Goal: Find specific page/section: Find specific page/section

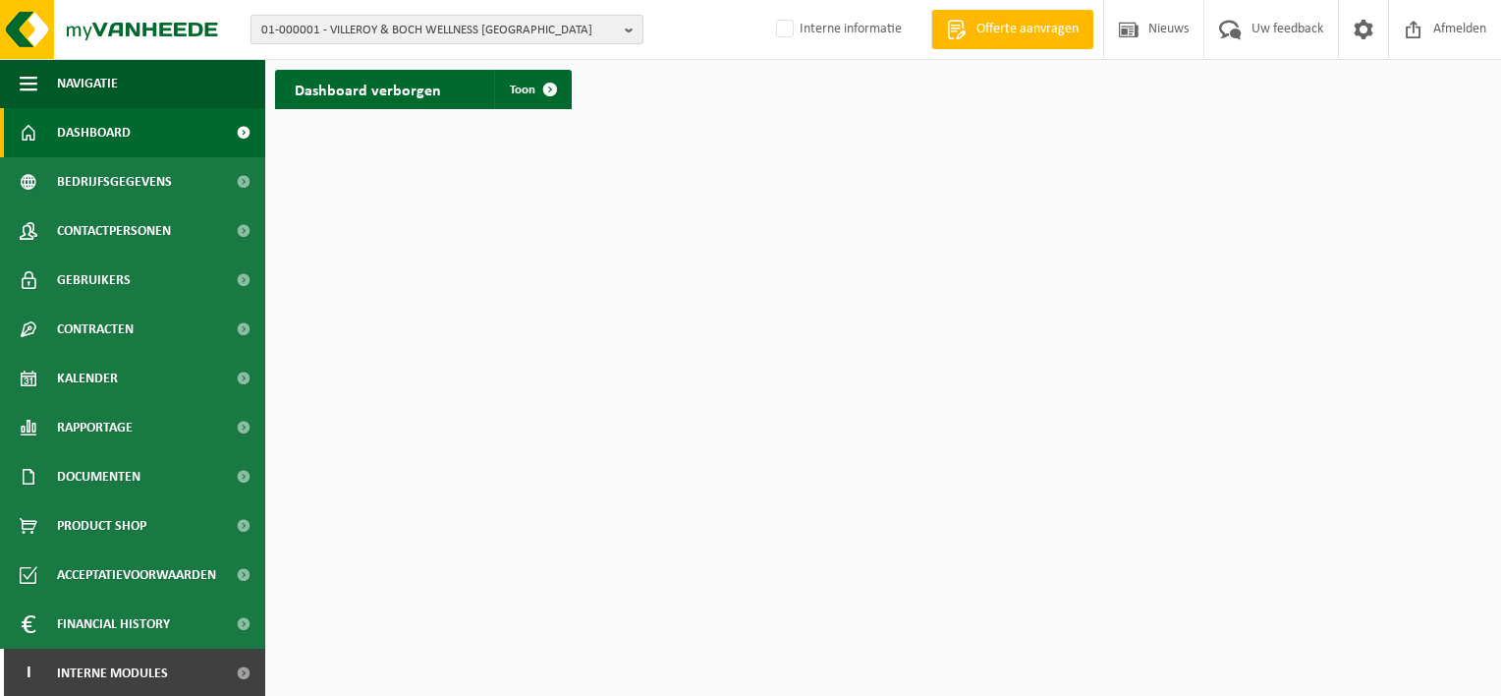
click at [627, 34] on b "button" at bounding box center [634, 30] width 18 height 28
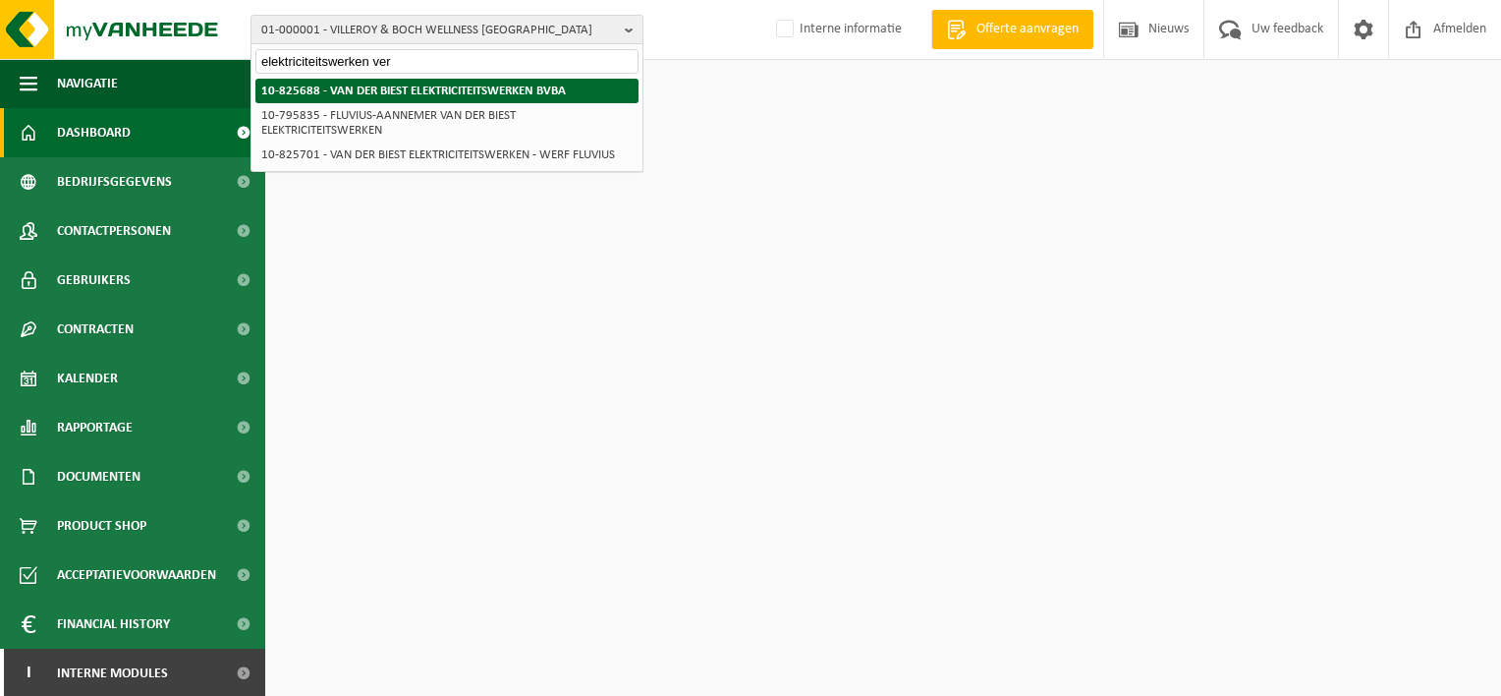
type input "elektriciteitswerken ver"
click at [420, 95] on strong "10-825688 - VAN DER BIEST ELEKTRICITEITSWERKEN BVBA" at bounding box center [413, 90] width 305 height 13
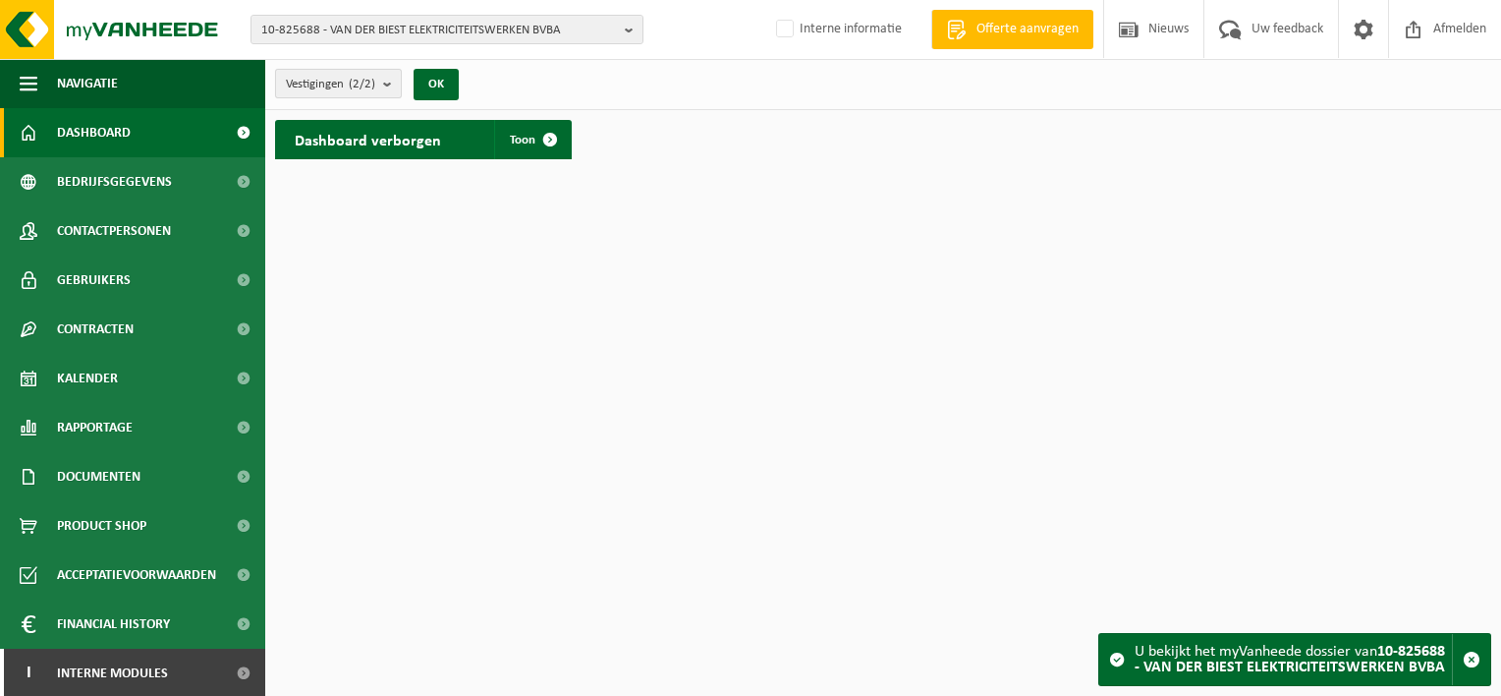
click at [386, 84] on b "submit" at bounding box center [392, 84] width 18 height 28
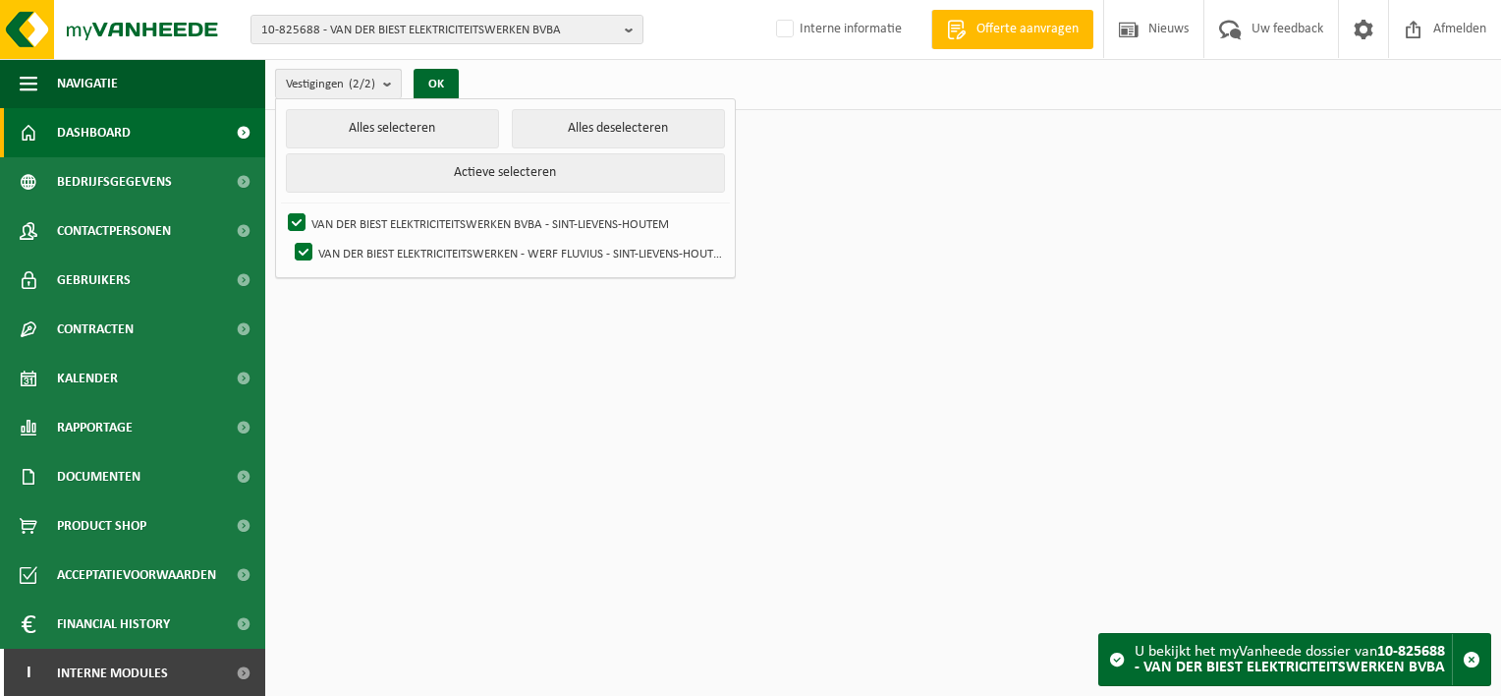
click at [386, 84] on b "submit" at bounding box center [392, 84] width 18 height 28
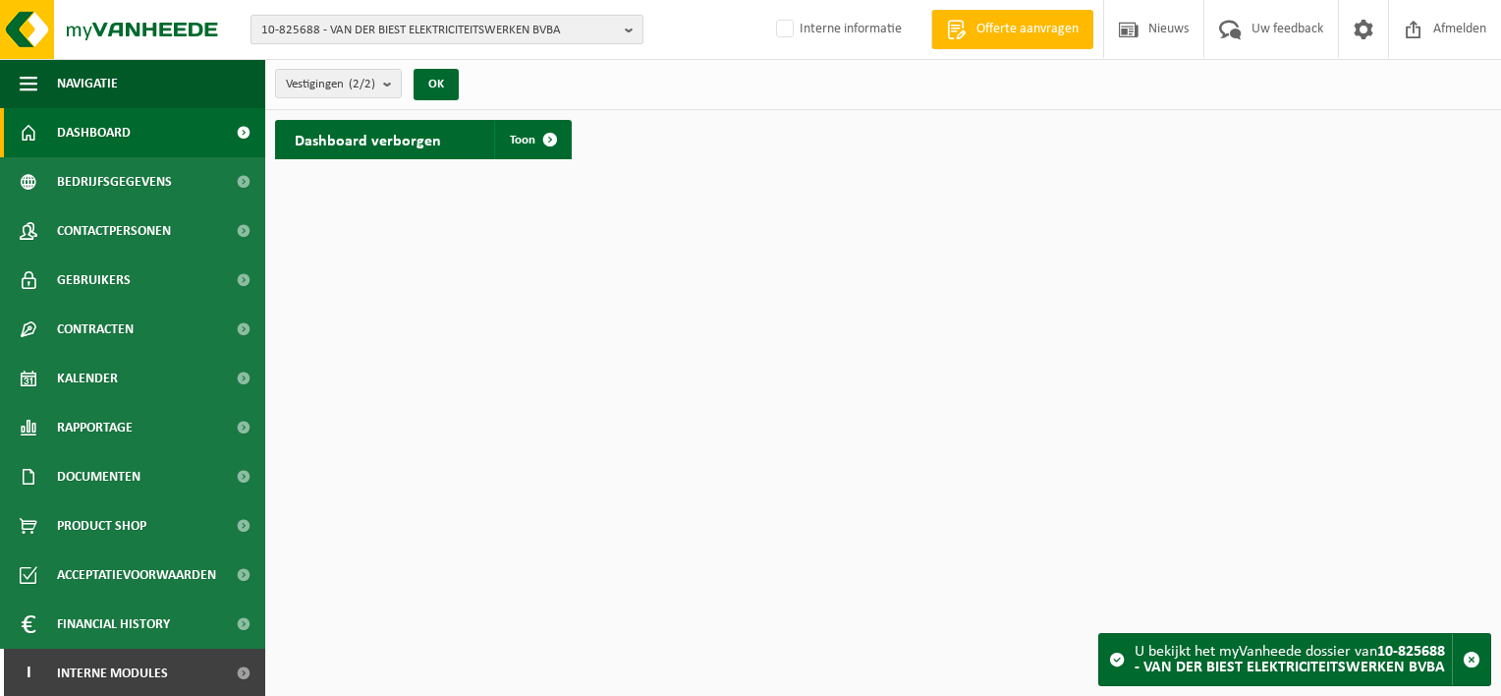
drag, startPoint x: 577, startPoint y: 30, endPoint x: 478, endPoint y: 39, distance: 98.6
click at [478, 39] on span "10-825688 - VAN DER BIEST ELEKTRICITEITSWERKEN BVBA" at bounding box center [439, 30] width 356 height 29
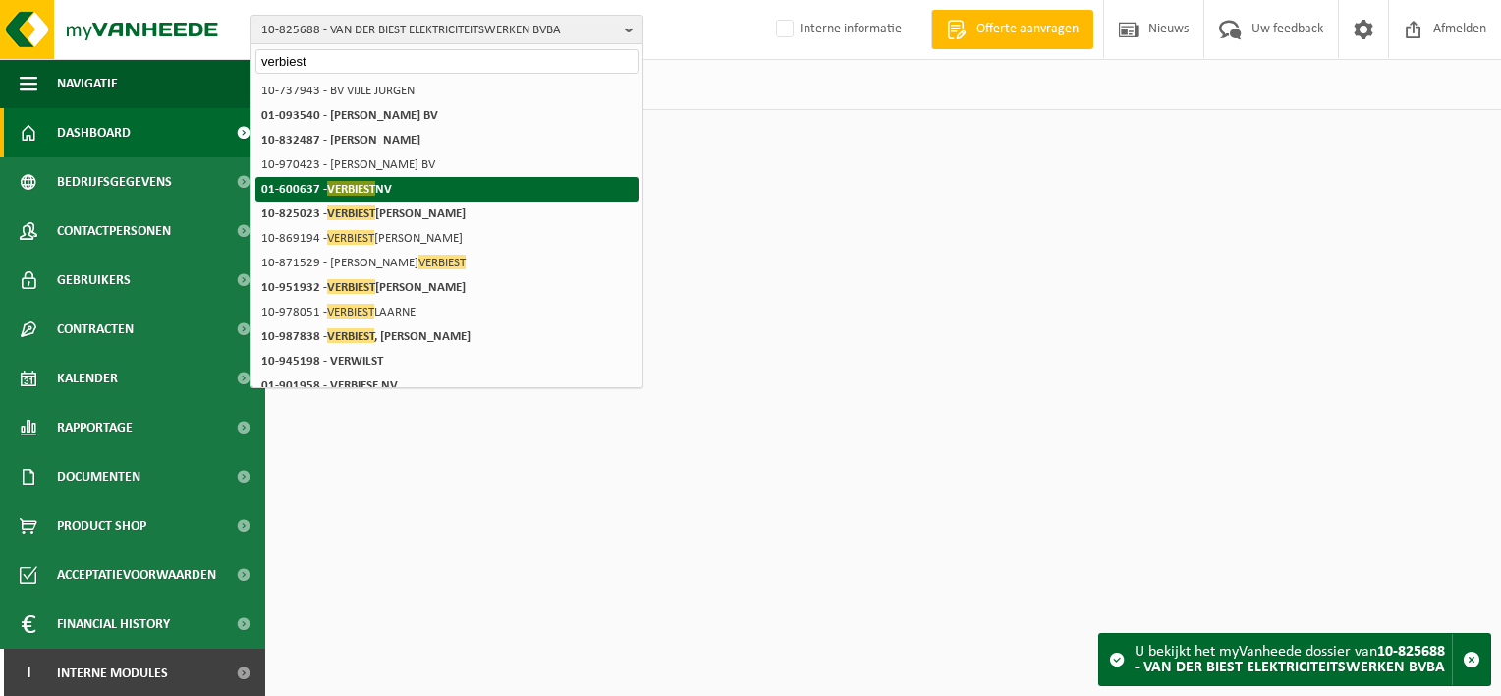
type input "verbiest"
click at [381, 185] on strong "01-600637 - VERBIEST NV" at bounding box center [326, 188] width 131 height 15
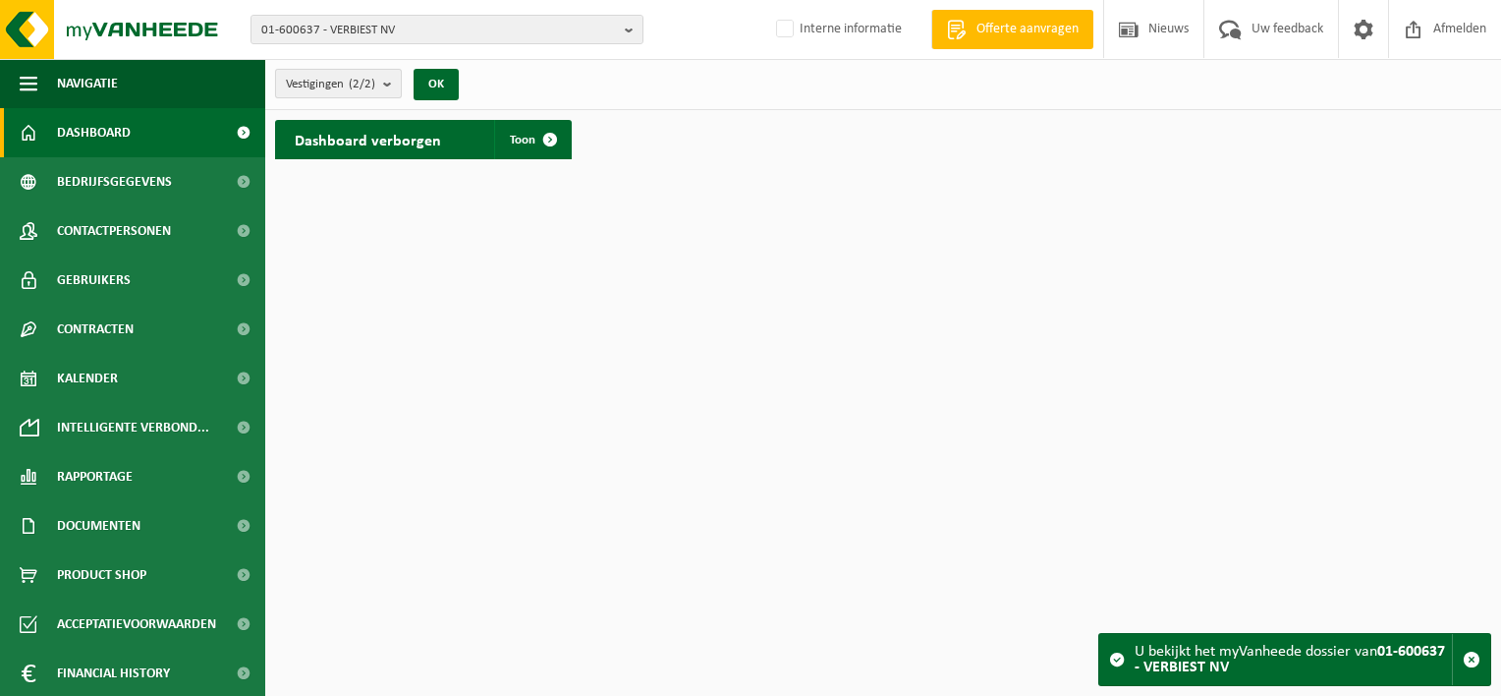
click at [389, 80] on b "submit" at bounding box center [392, 84] width 18 height 28
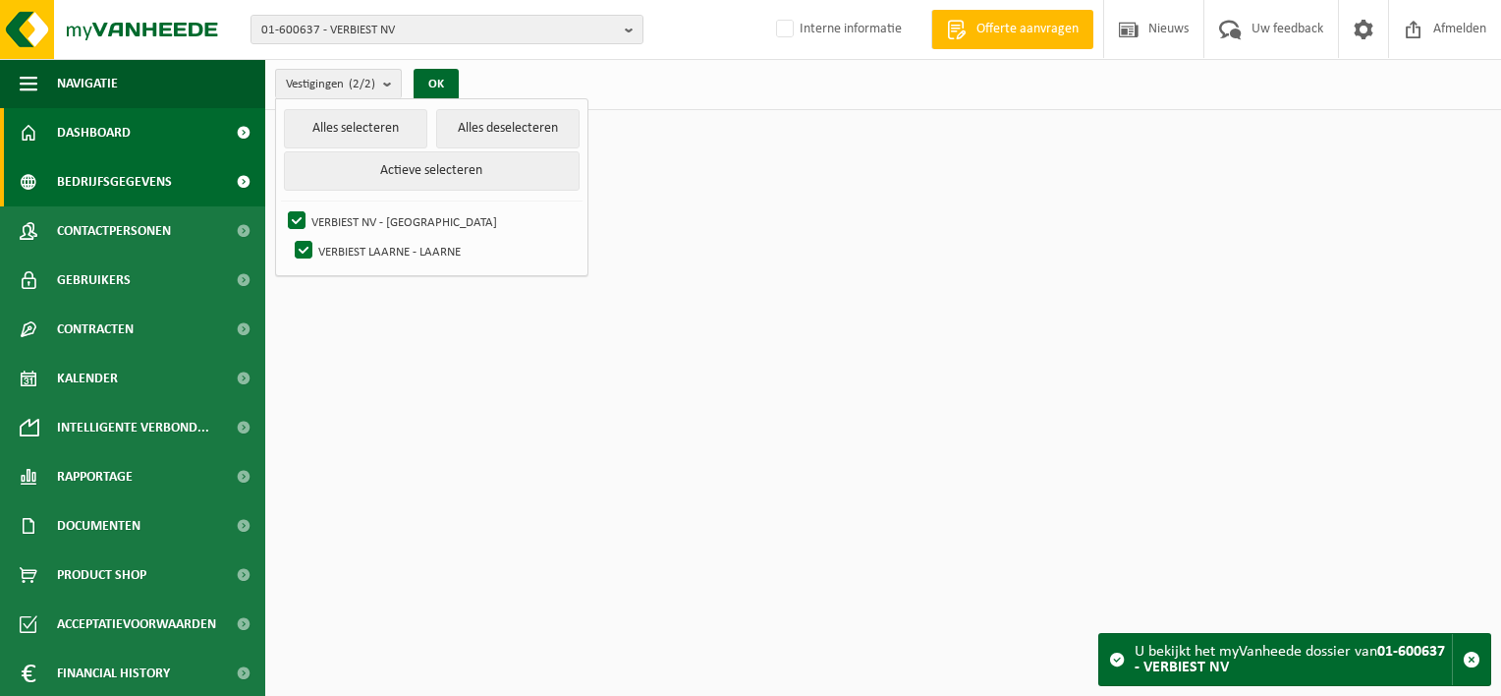
click at [121, 178] on span "Bedrijfsgegevens" at bounding box center [114, 181] width 115 height 49
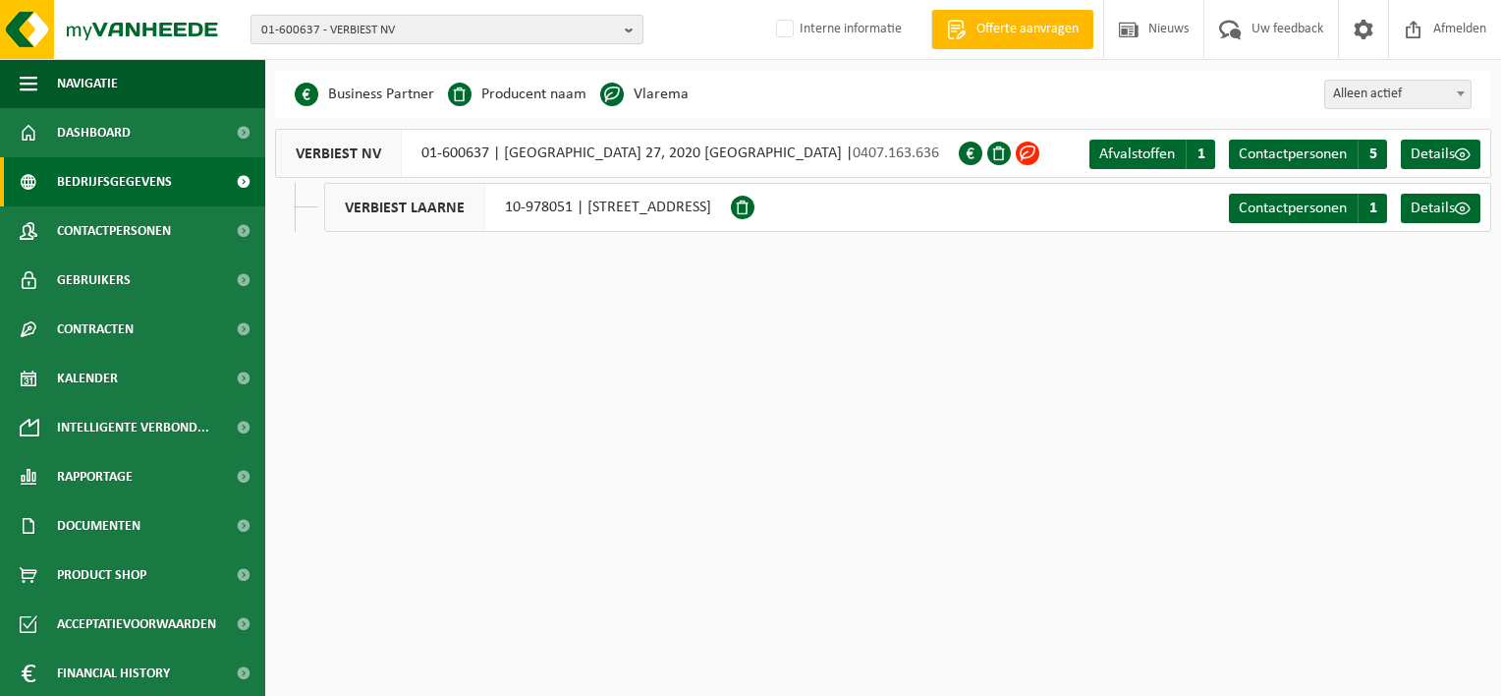
click at [401, 37] on span "01-600637 - VERBIEST NV" at bounding box center [439, 30] width 356 height 29
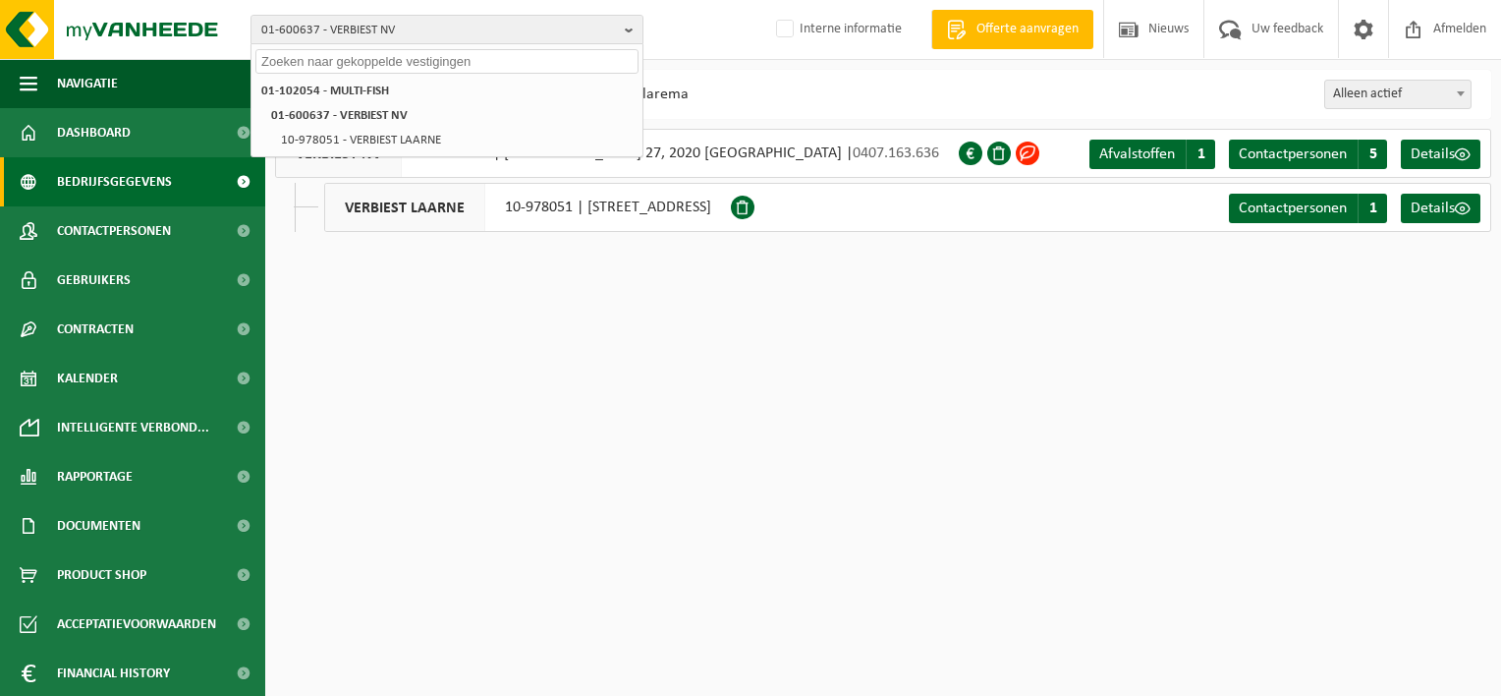
click at [334, 66] on input "text" at bounding box center [446, 61] width 383 height 25
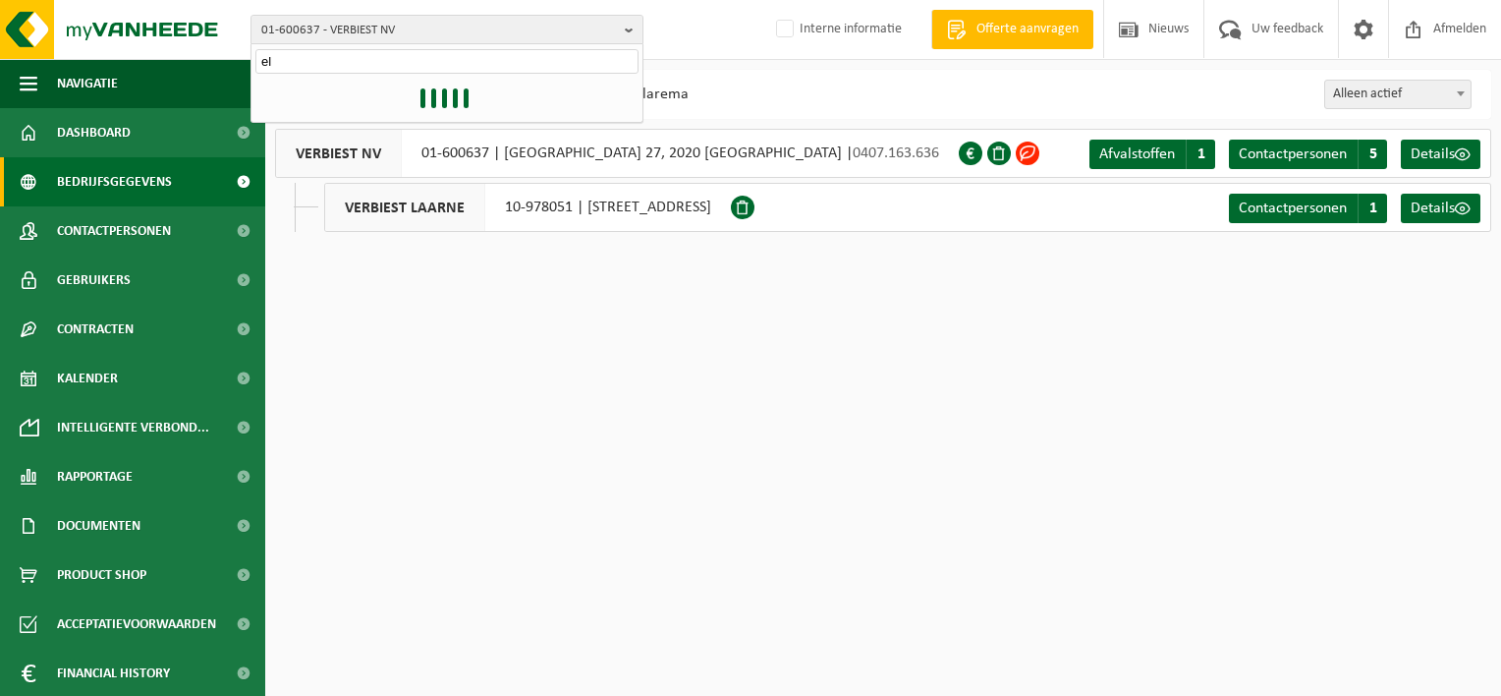
type input "e"
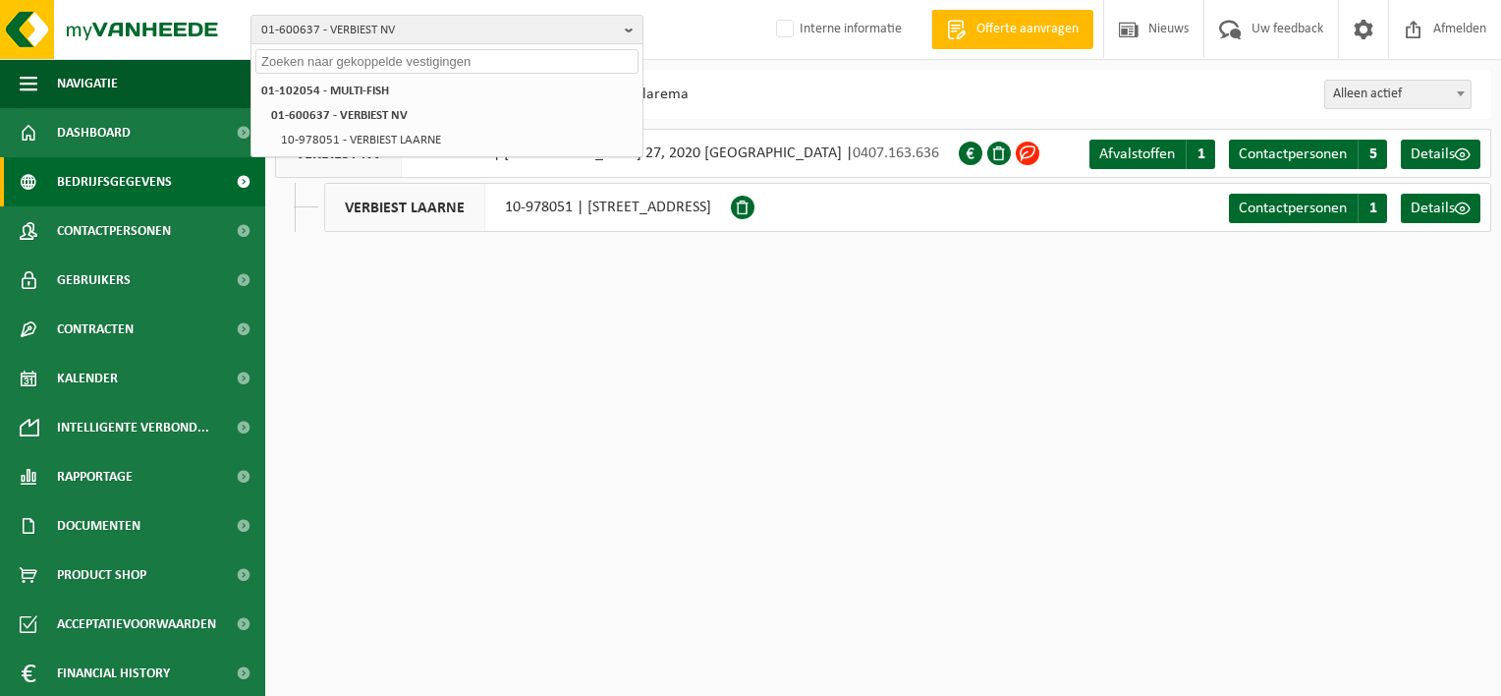
click at [345, 65] on input "text" at bounding box center [446, 61] width 383 height 25
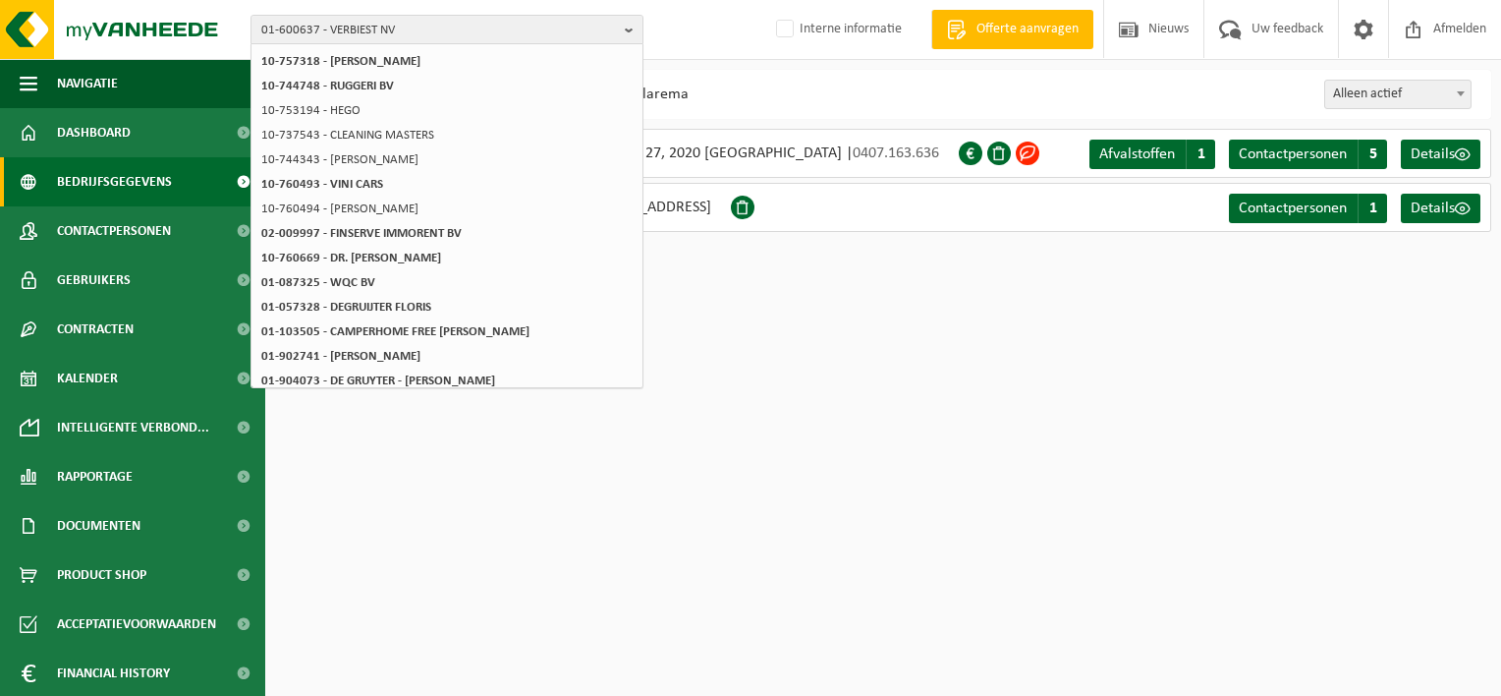
scroll to position [308, 0]
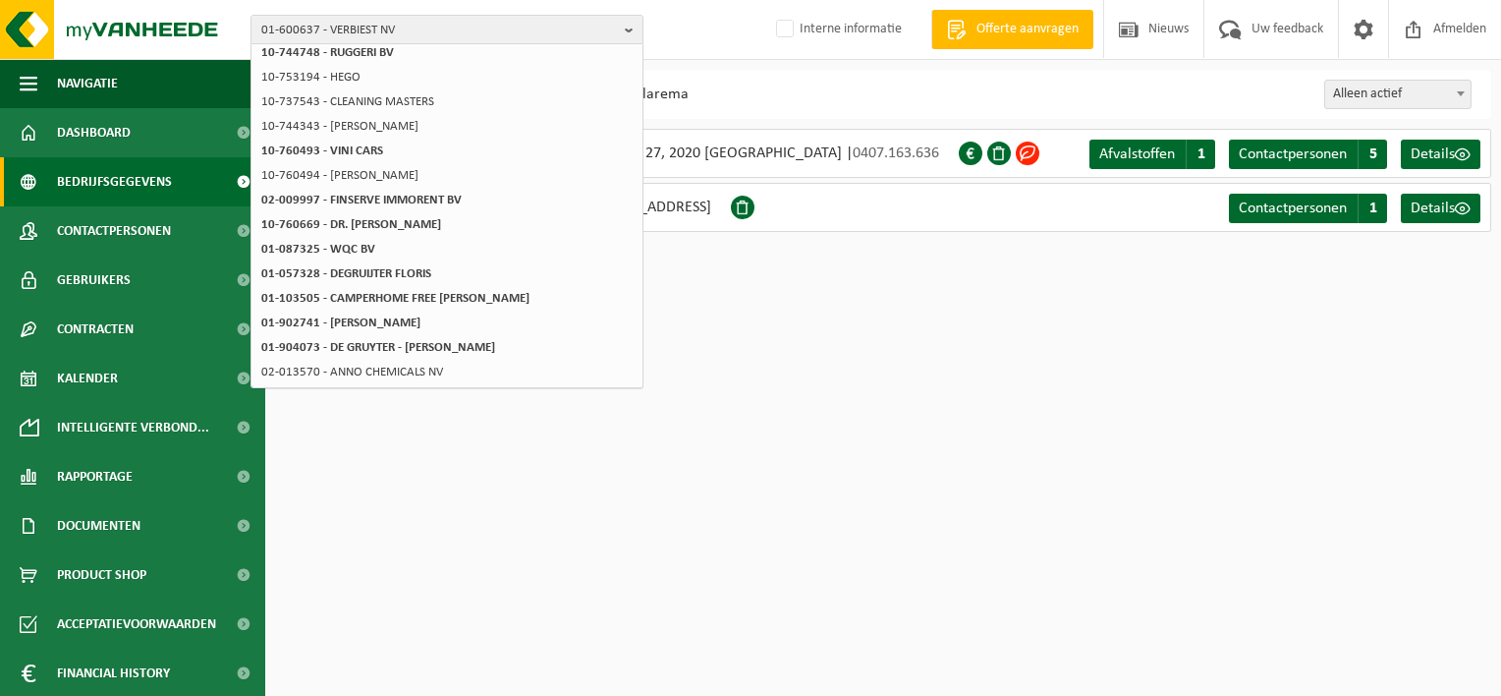
type input "schilde"
click at [683, 325] on html "01-600637 - VERBIEST NV schilde 01-102054 - MULTI-FISH 01-600637 - VERBIEST NV …" at bounding box center [750, 348] width 1501 height 696
click at [624, 32] on button "01-600637 - VERBIEST NV" at bounding box center [447, 29] width 393 height 29
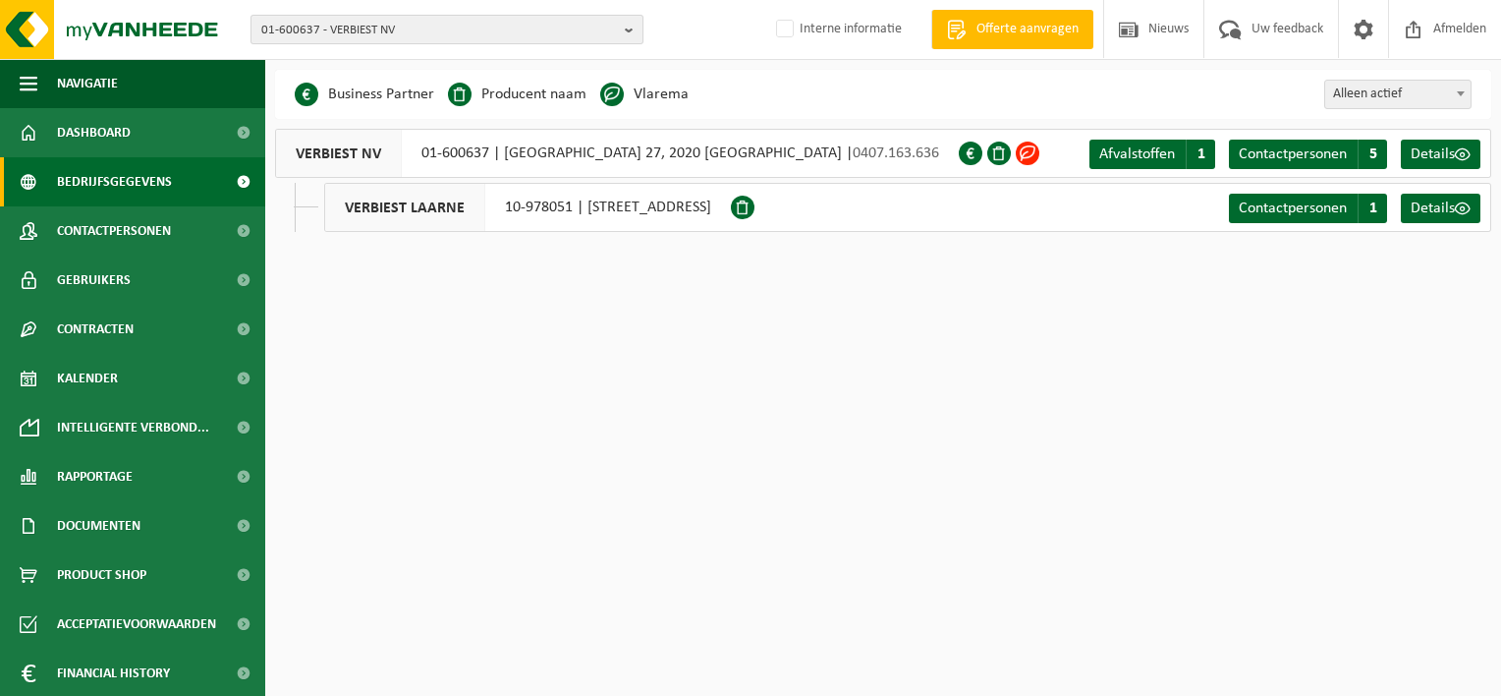
click at [629, 28] on b "button" at bounding box center [634, 30] width 18 height 28
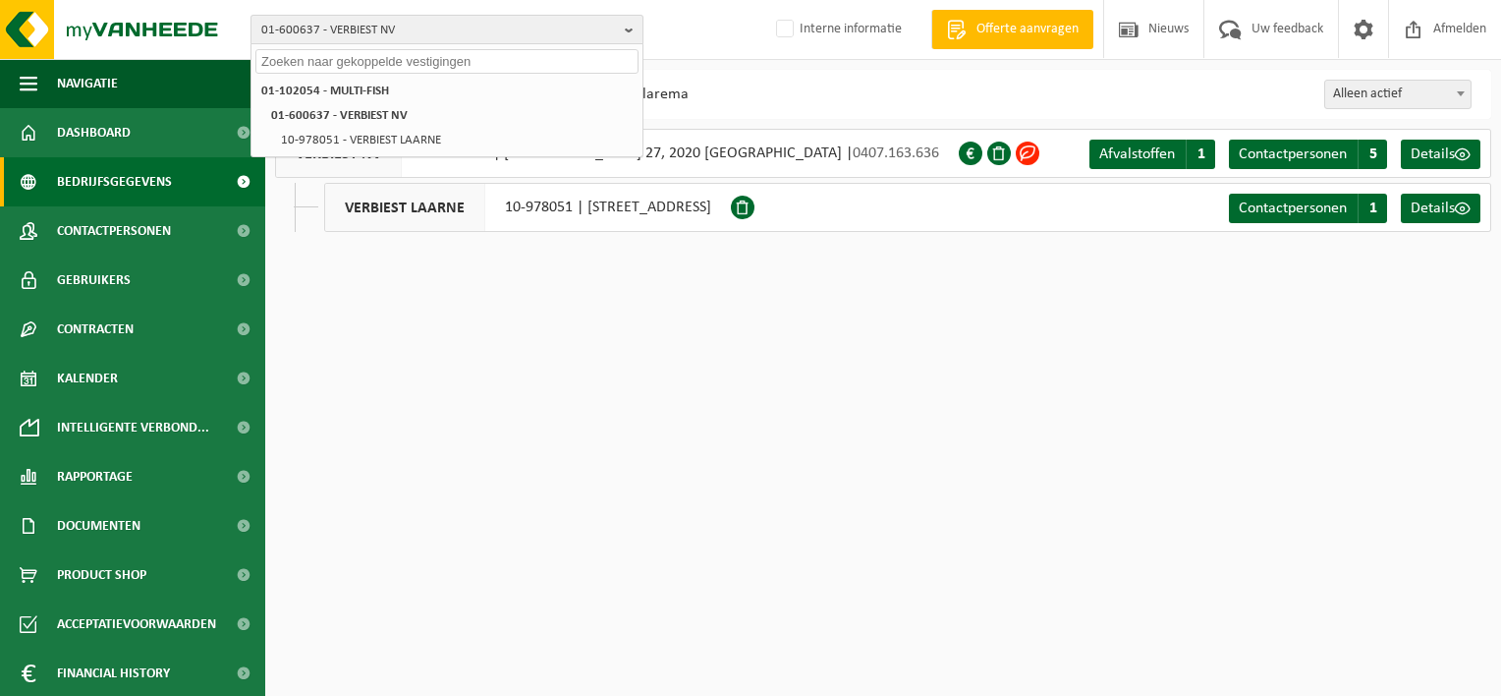
scroll to position [0, 0]
click at [322, 59] on input "text" at bounding box center [446, 61] width 383 height 25
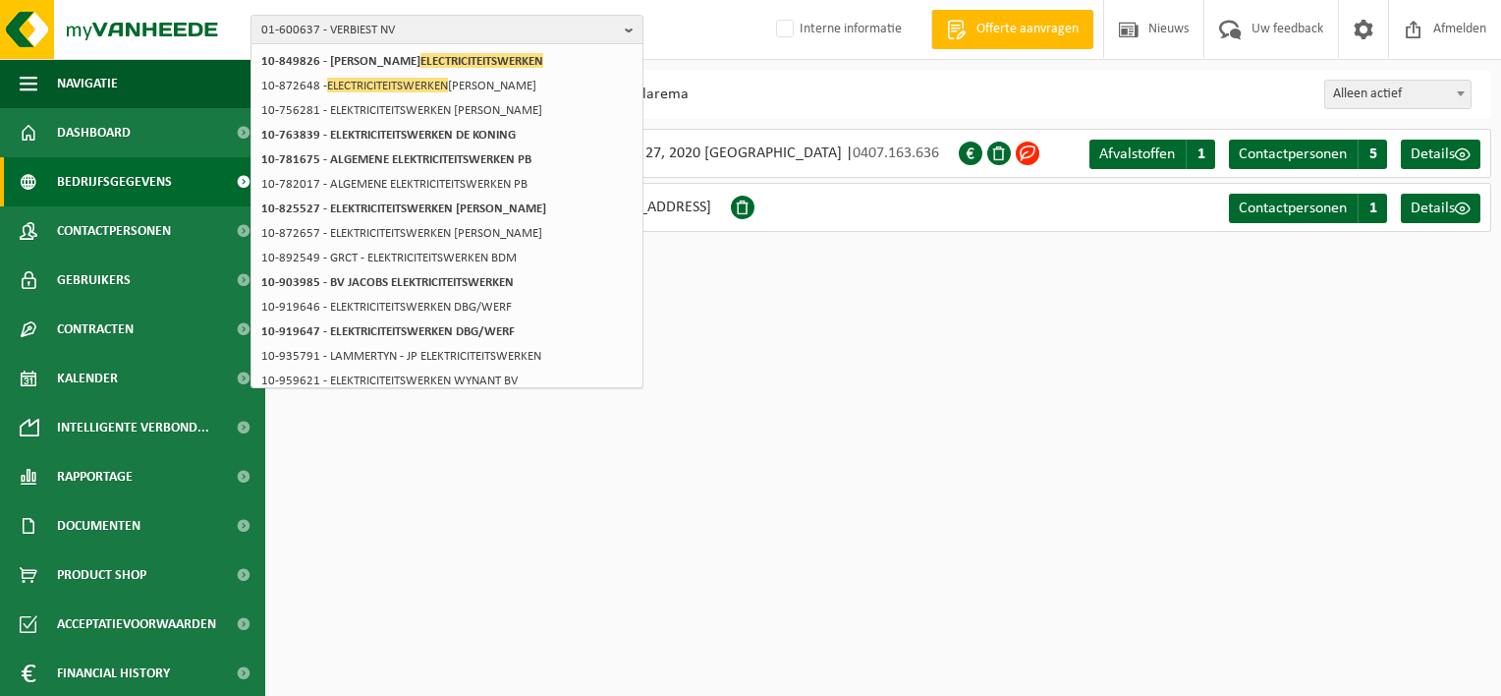
scroll to position [284, 0]
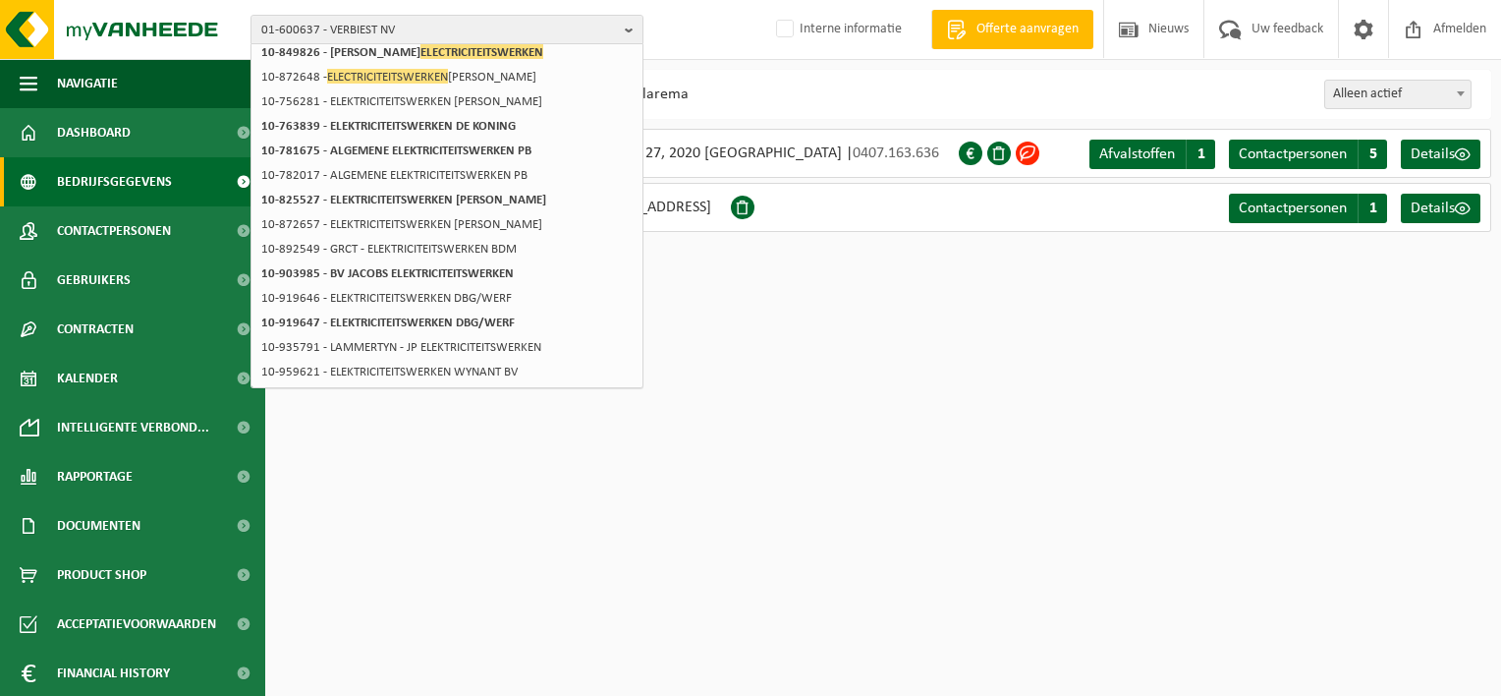
click at [778, 396] on html "01-600637 - VERBIEST NV electriciteitswerken 01-102054 - MULTI-FISH 01-600637 -…" at bounding box center [750, 348] width 1501 height 696
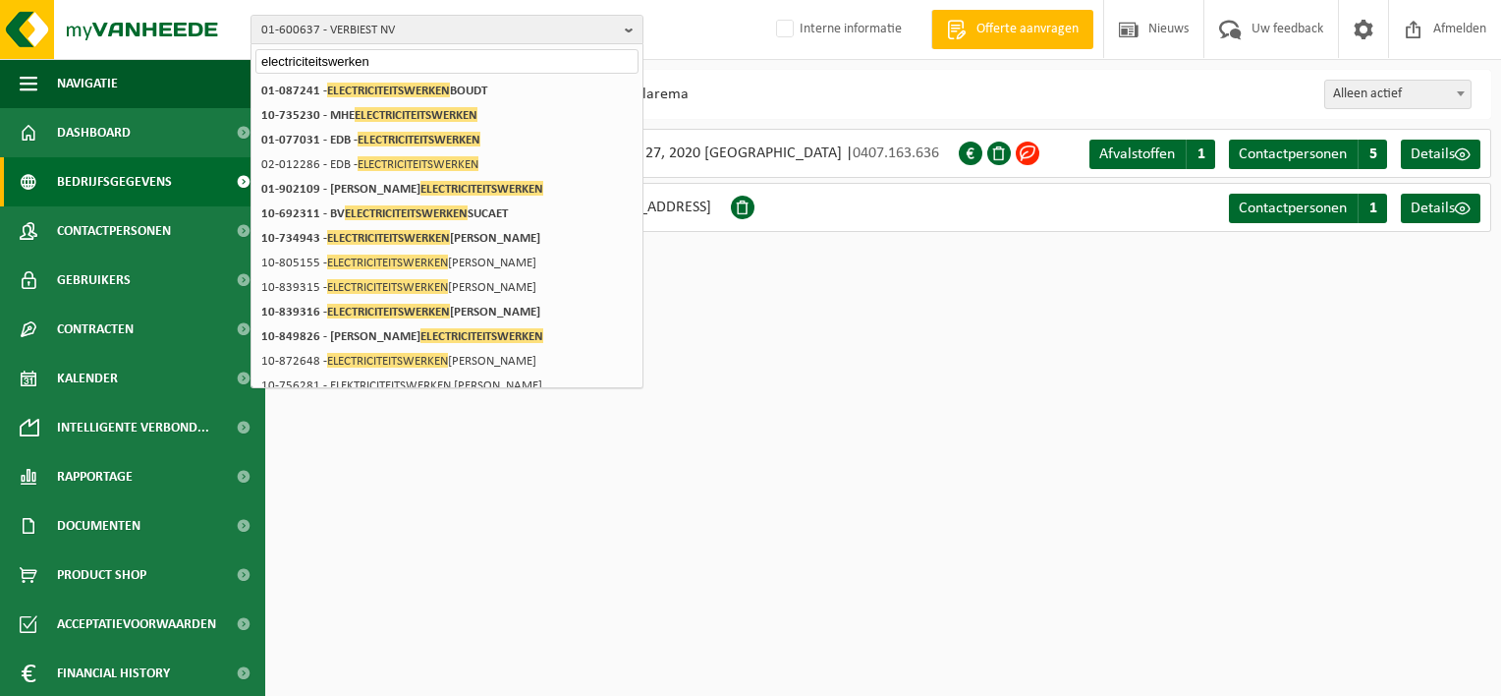
click at [298, 62] on input "electriciteitswerken" at bounding box center [446, 61] width 383 height 25
click at [285, 64] on input "electriciteitswerken" at bounding box center [446, 61] width 383 height 25
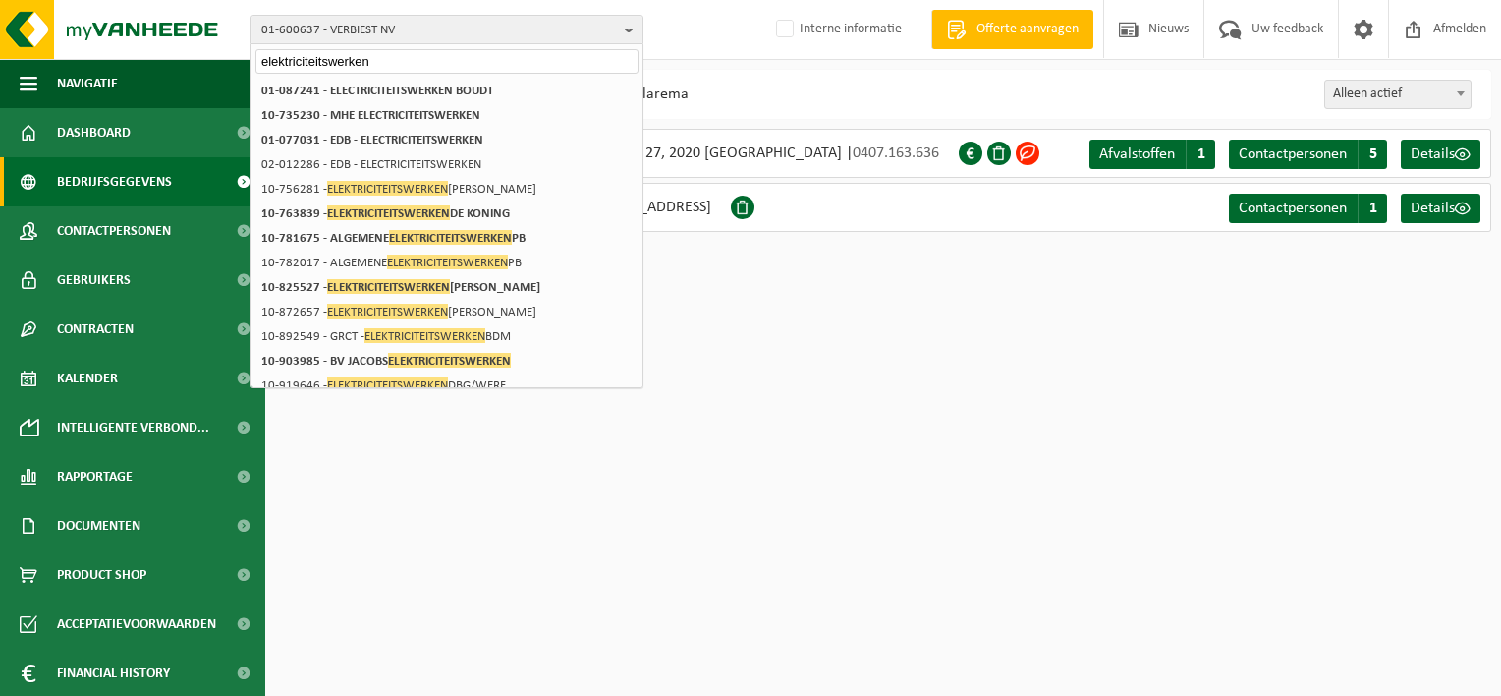
type input "elektriciteitswerken"
click at [931, 370] on html "01-600637 - VERBIEST NV elektriciteitswerken 01-102054 - MULTI-FISH 01-600637 -…" at bounding box center [750, 348] width 1501 height 696
click at [725, 424] on html "01-600637 - VERBIEST NV elektriciteitswerken 01-102054 - MULTI-FISH 01-600637 -…" at bounding box center [750, 348] width 1501 height 696
